Goal: Transaction & Acquisition: Register for event/course

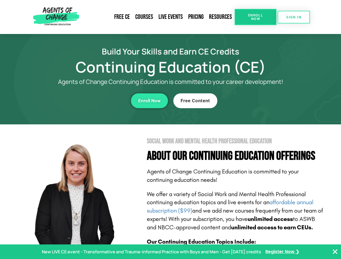
click at [170, 129] on section "Social Work and Mental Health Professional Education About Our Continuing Educa…" at bounding box center [170, 237] width 341 height 227
click at [220, 17] on link "Resources" at bounding box center [220, 17] width 28 height 12
click at [255, 17] on span "Enroll Now" at bounding box center [255, 16] width 25 height 7
click at [293, 17] on span "SIGN IN" at bounding box center [293, 17] width 15 height 4
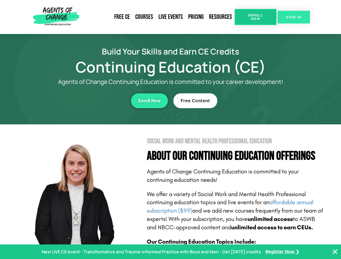
click at [293, 17] on span "SIGN IN" at bounding box center [293, 17] width 15 height 4
click at [94, 101] on div "Enroll Now" at bounding box center [93, 100] width 148 height 15
